Goal: Transaction & Acquisition: Purchase product/service

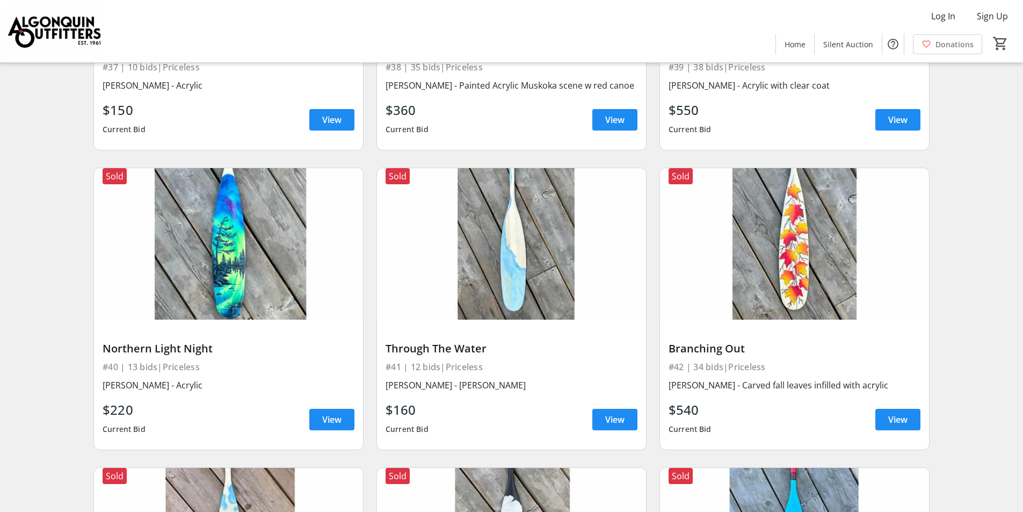
scroll to position [3865, 0]
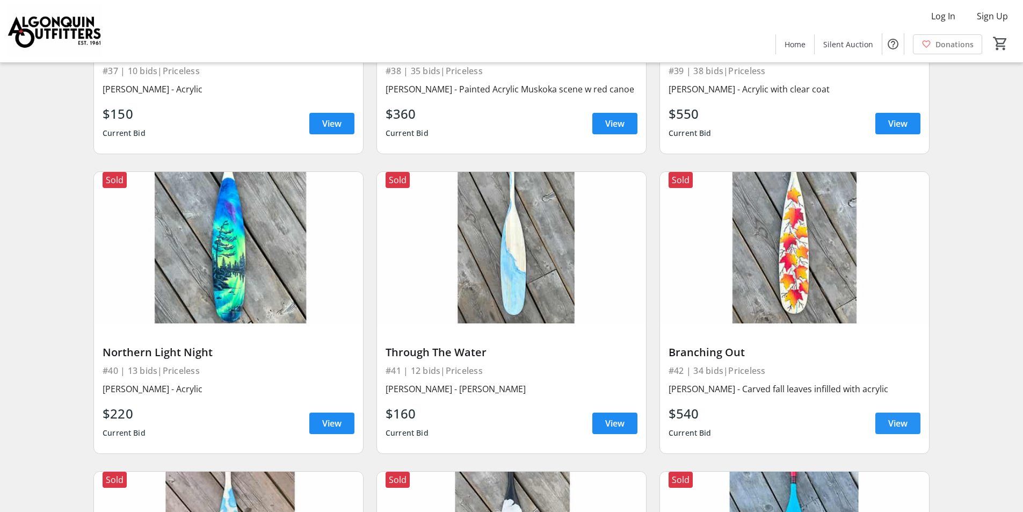
click at [906, 420] on span "View" at bounding box center [897, 423] width 19 height 13
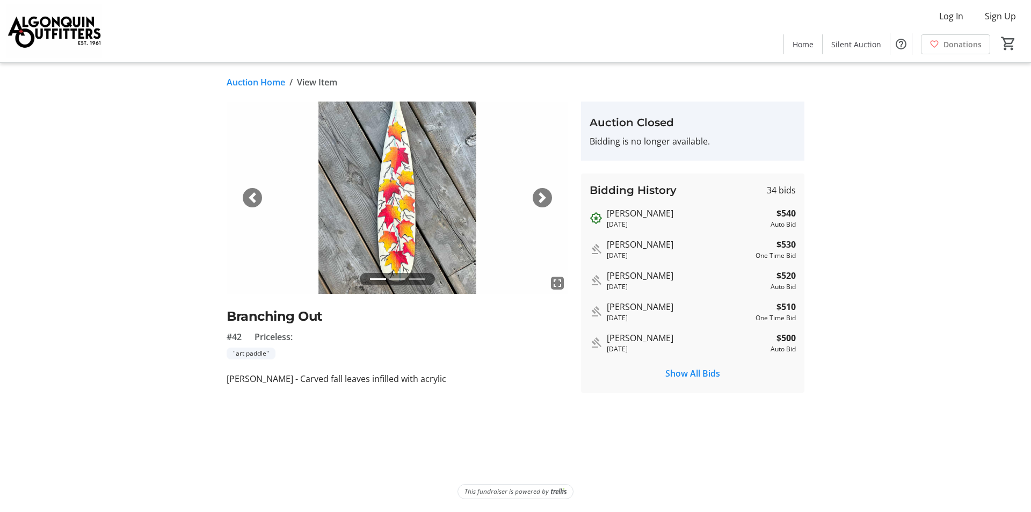
click at [542, 194] on span "button" at bounding box center [542, 197] width 11 height 11
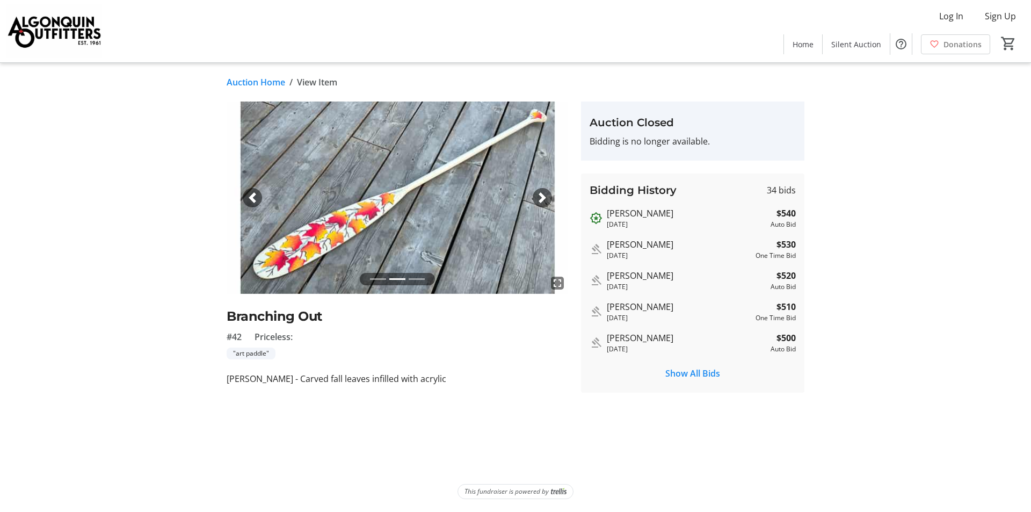
click at [542, 194] on span "button" at bounding box center [542, 197] width 11 height 11
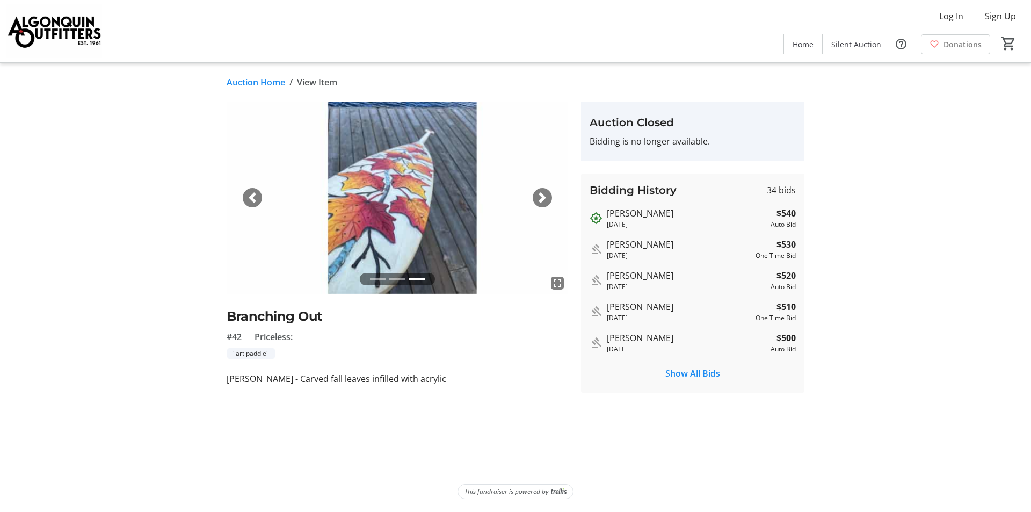
click at [542, 194] on span "button" at bounding box center [542, 197] width 11 height 11
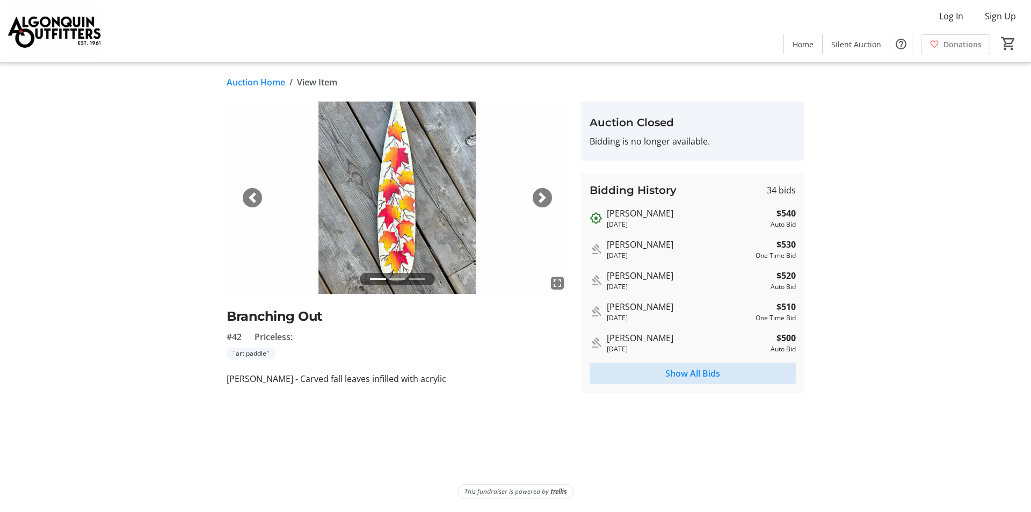
click at [679, 373] on span "Show All Bids" at bounding box center [692, 373] width 55 height 13
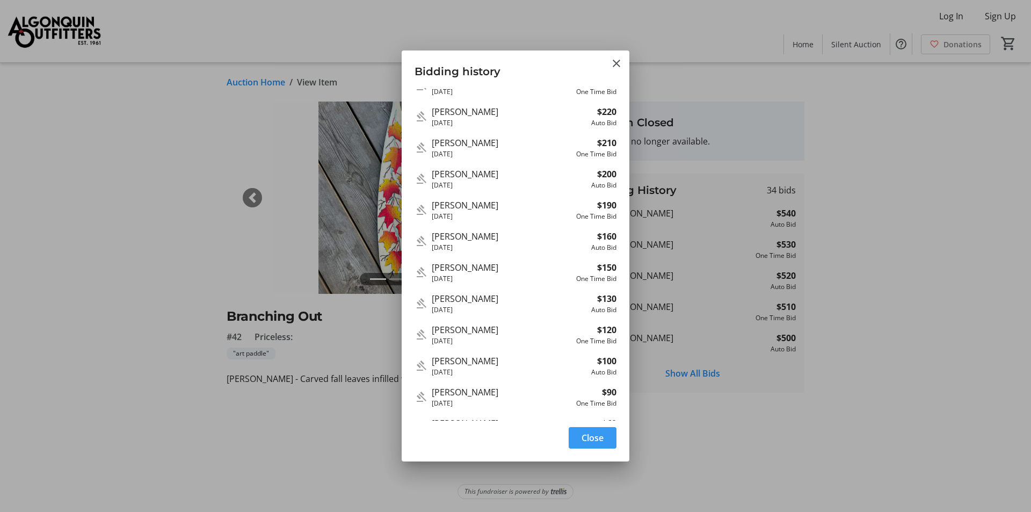
scroll to position [563, 0]
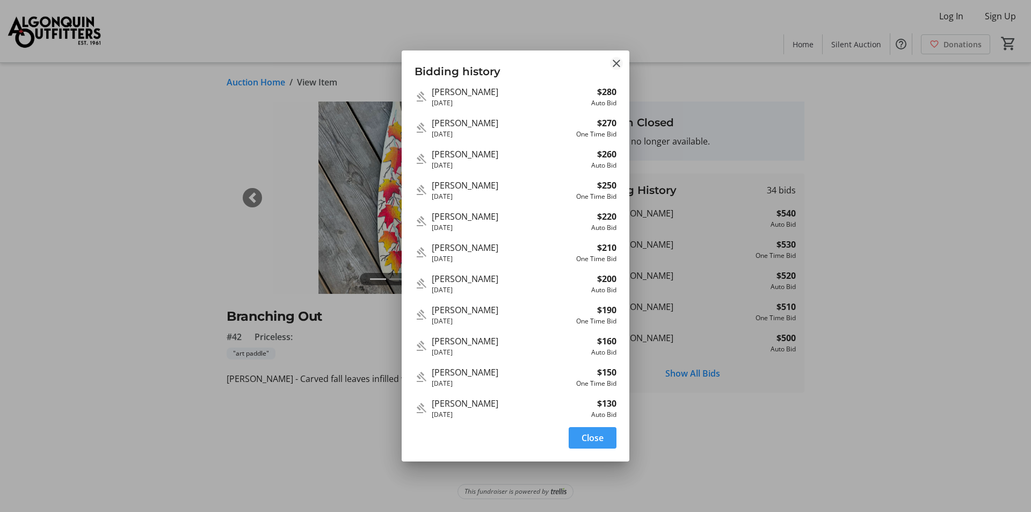
click at [615, 61] on mat-icon "Close" at bounding box center [616, 63] width 13 height 13
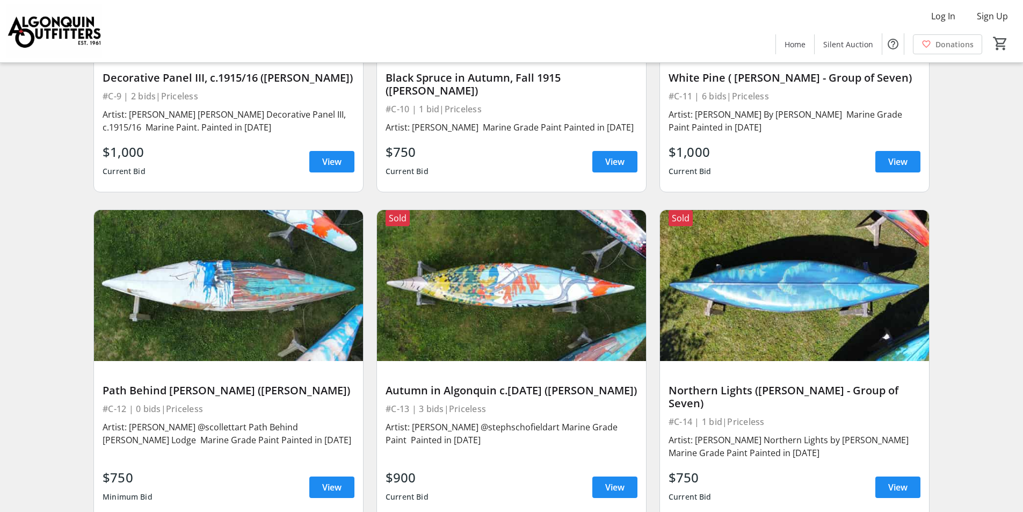
scroll to position [9594, 0]
